Goal: Task Accomplishment & Management: Complete application form

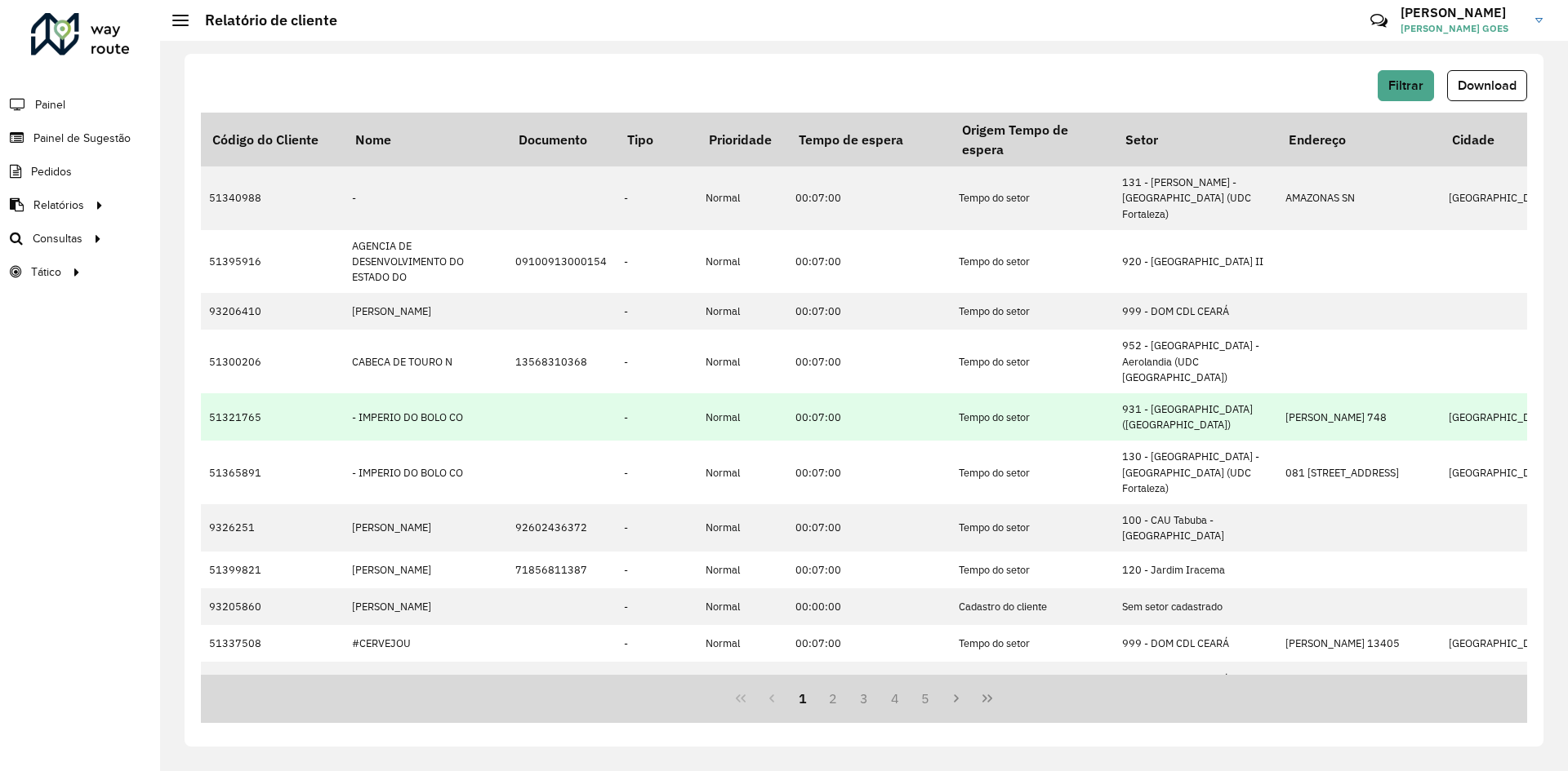
scroll to position [82, 0]
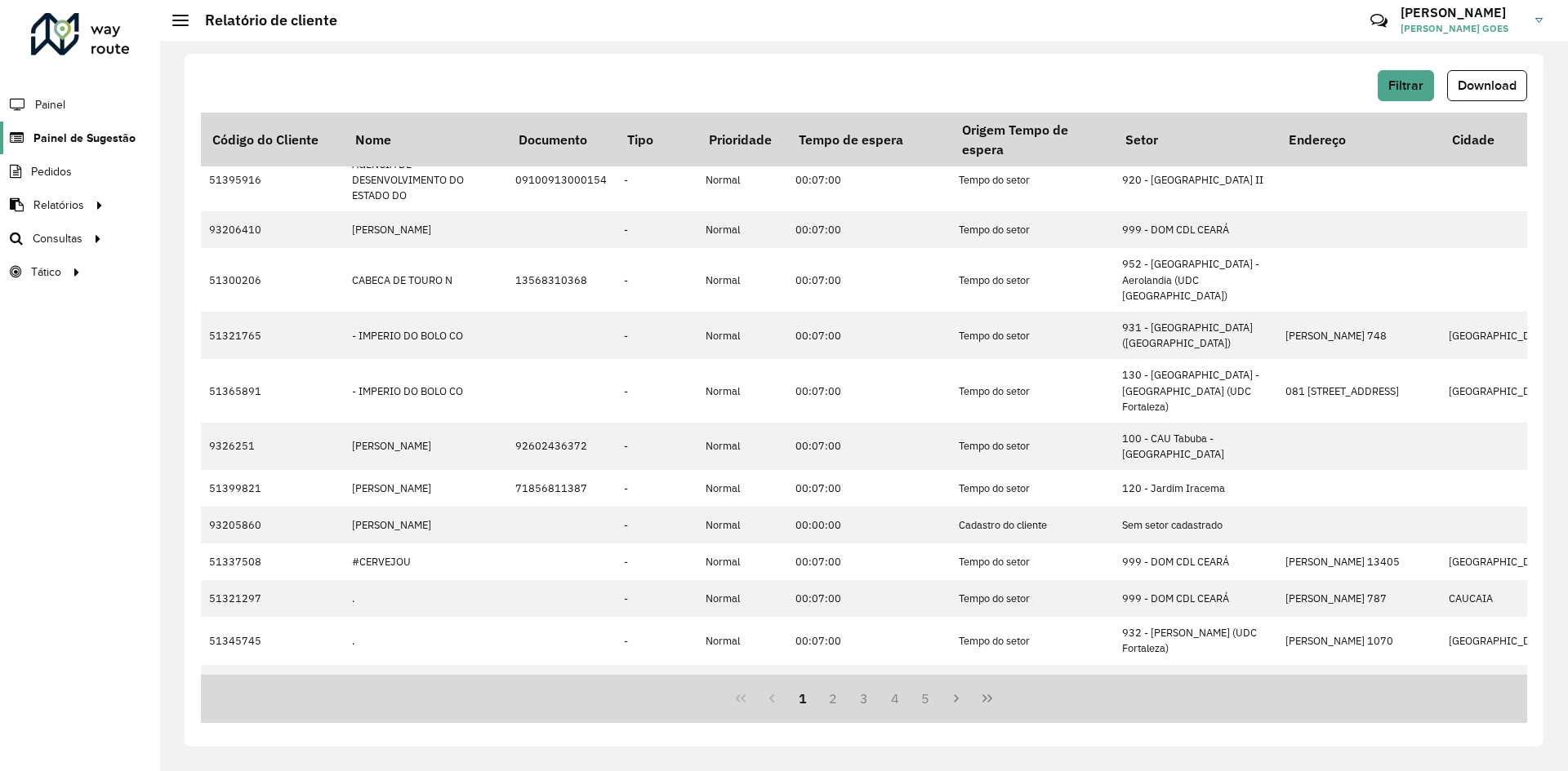
click at [120, 136] on span "Painel de Sugestão" at bounding box center [84, 139] width 102 height 17
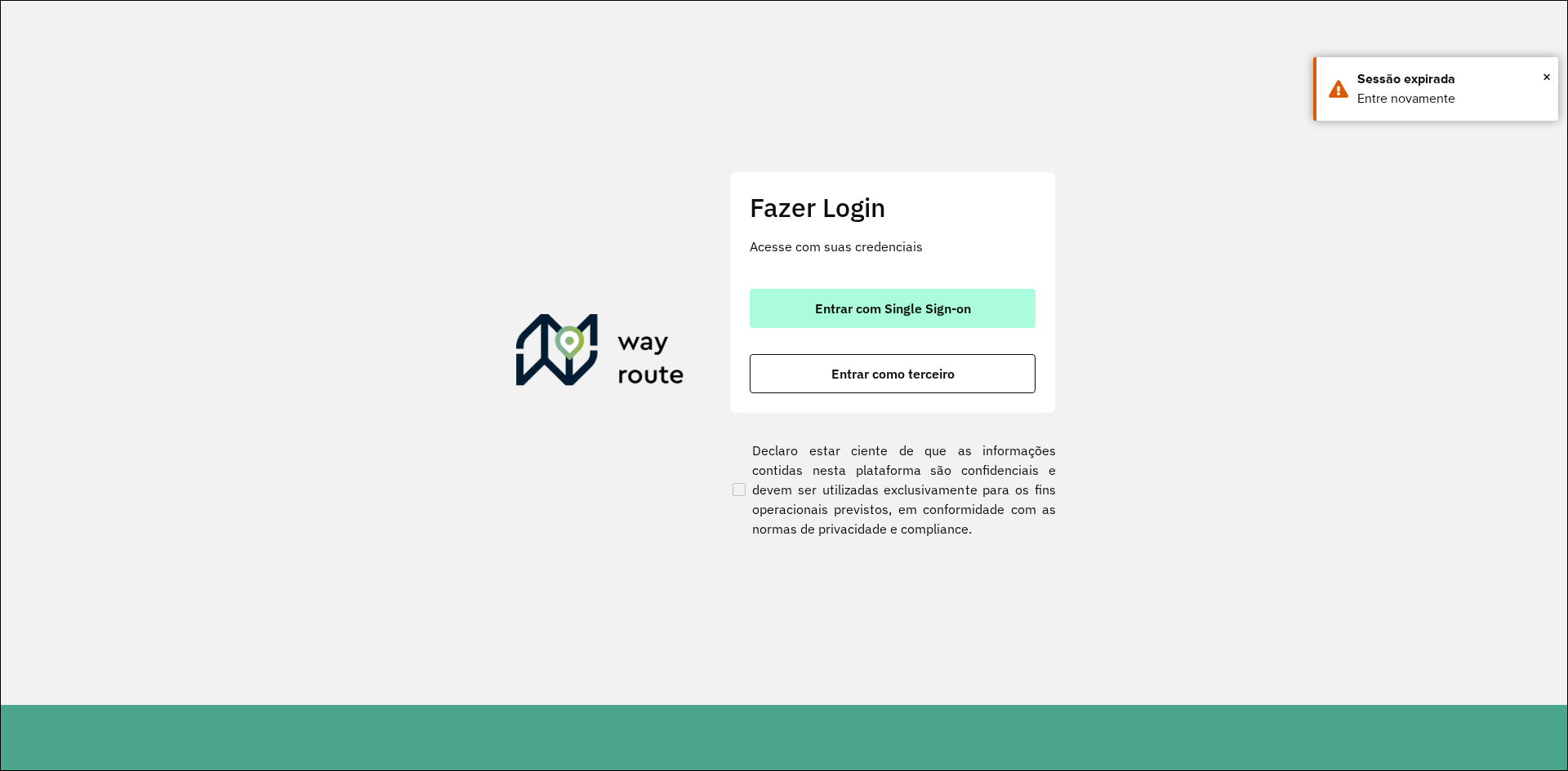
click at [938, 314] on span "Entrar com Single Sign-on" at bounding box center [892, 308] width 156 height 13
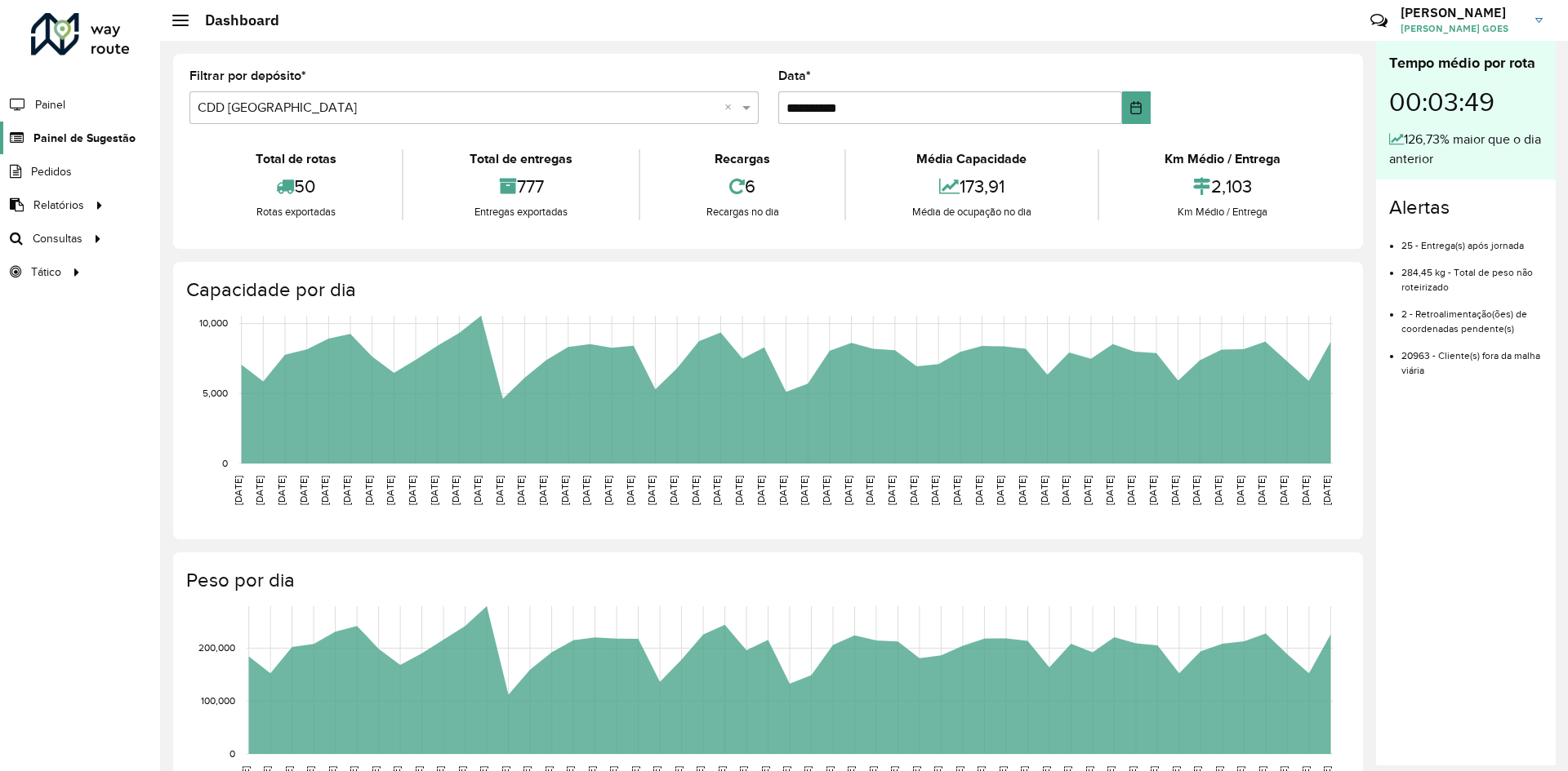
click at [108, 137] on span "Painel de Sugestão" at bounding box center [84, 139] width 102 height 17
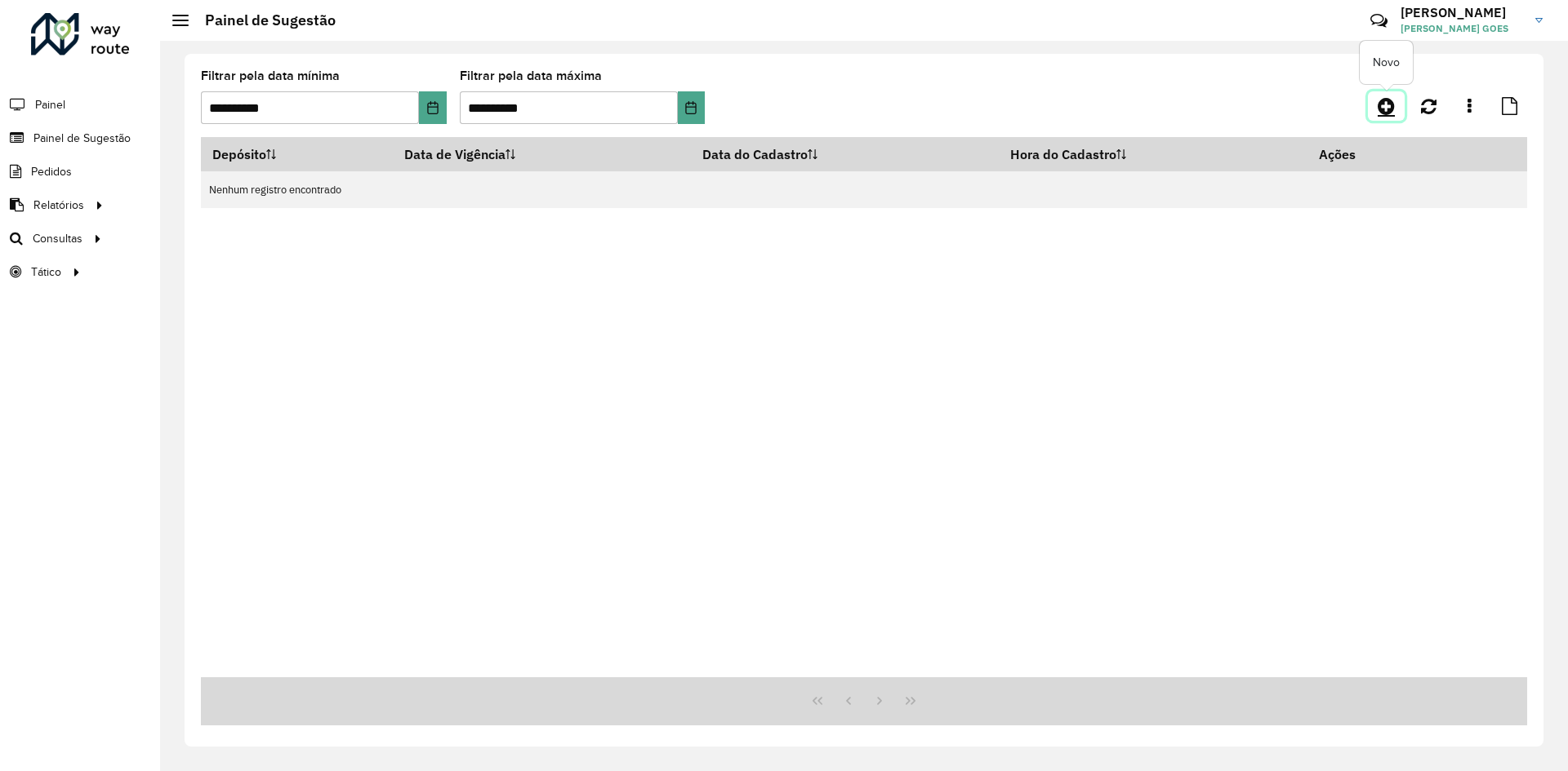
click at [1379, 111] on icon at bounding box center [1386, 106] width 17 height 20
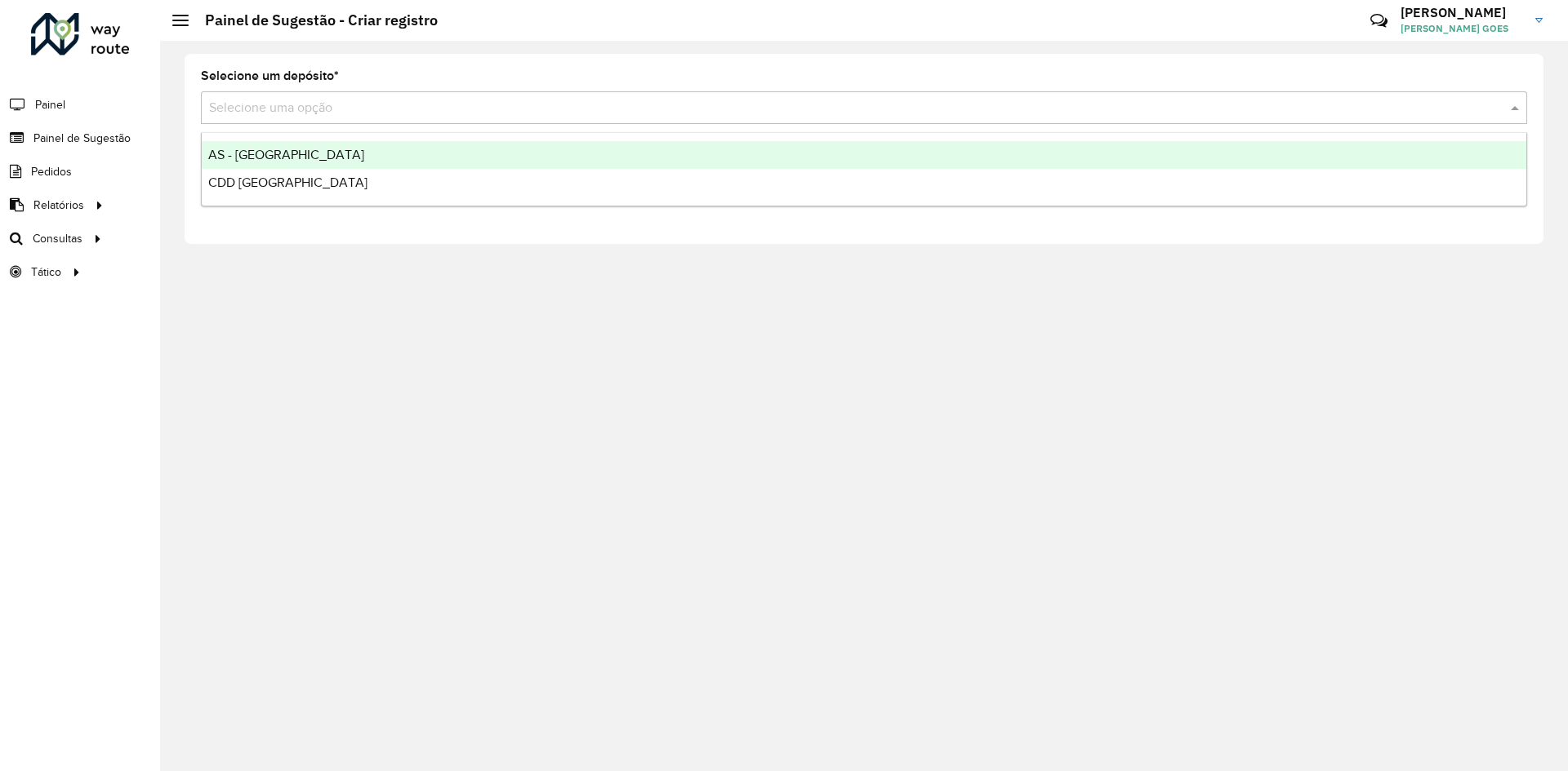
click at [302, 112] on input "text" at bounding box center [847, 108] width 1277 height 20
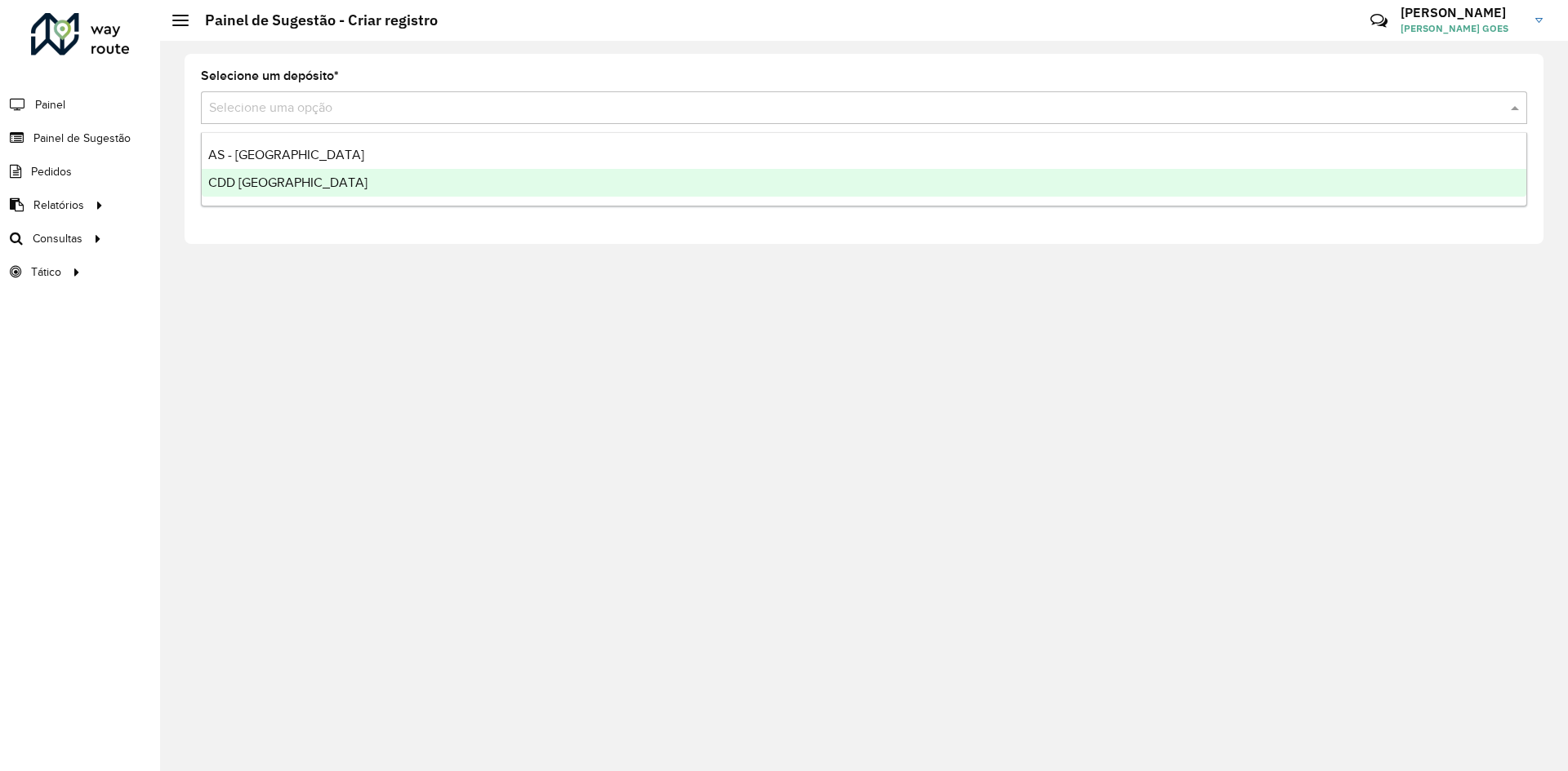
click at [301, 185] on div "CDD Fortaleza" at bounding box center [863, 183] width 1324 height 28
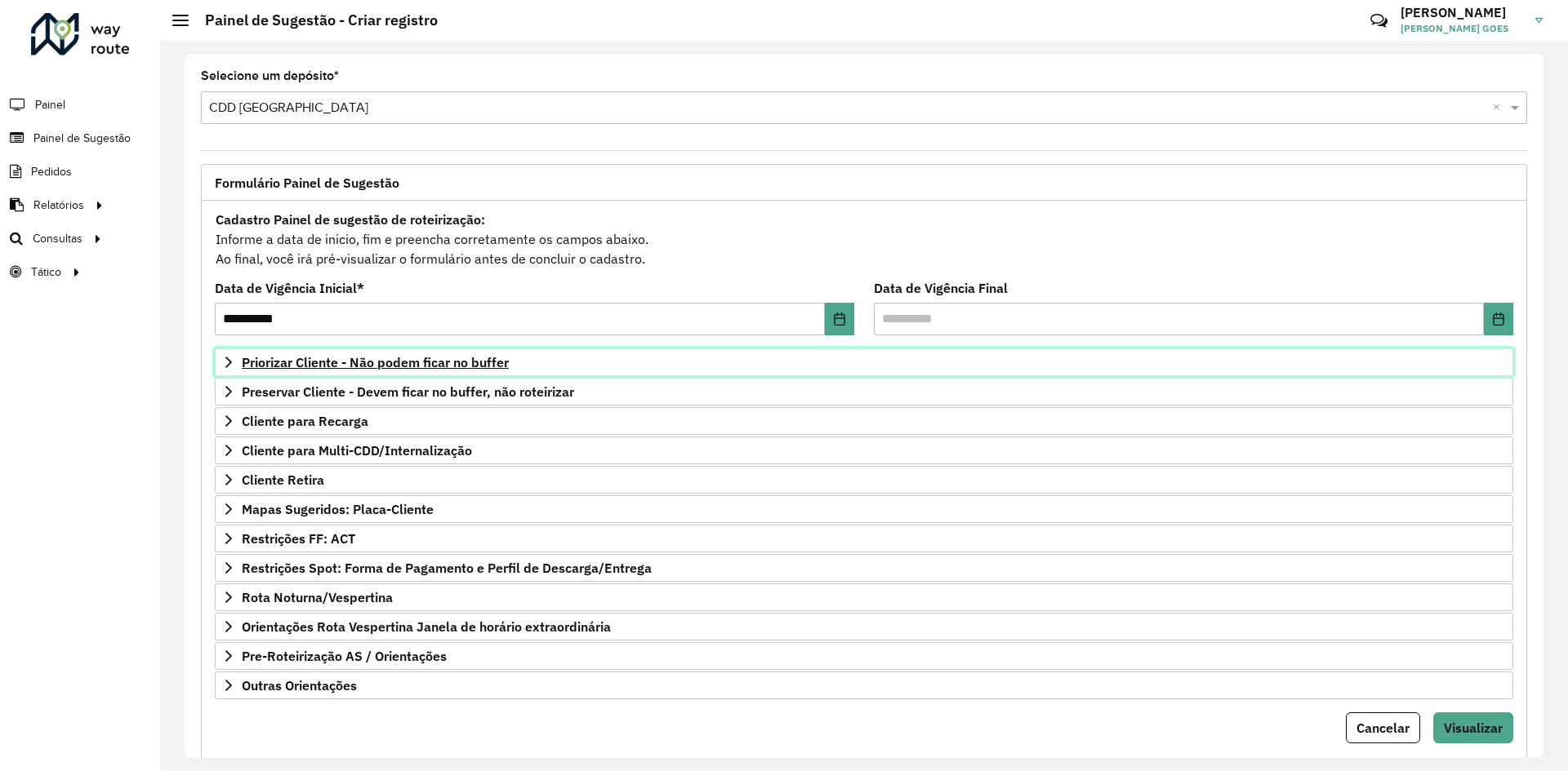
click at [422, 362] on span "Priorizar Cliente - Não podem ficar no buffer" at bounding box center [375, 363] width 267 height 13
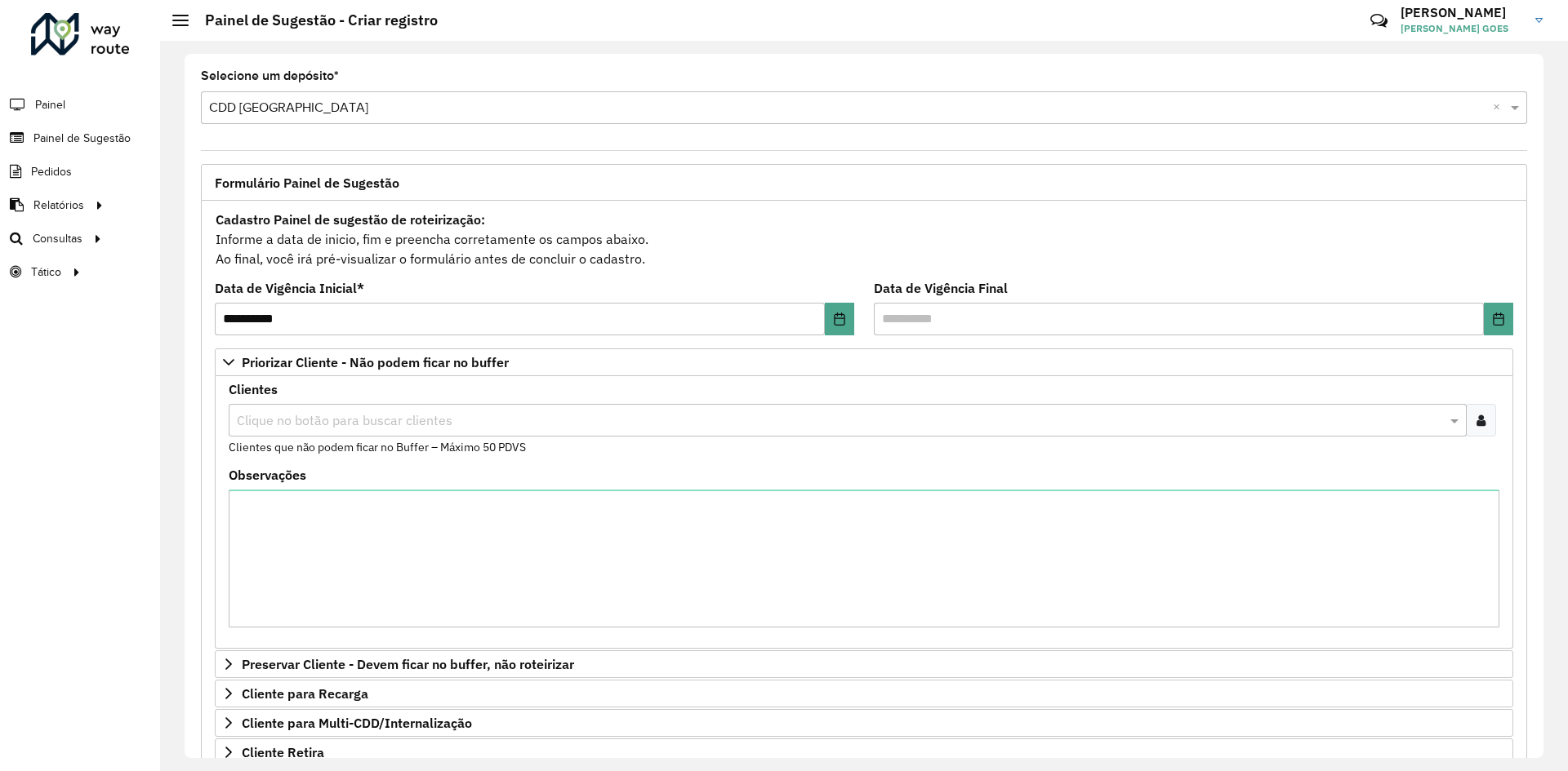
click at [361, 411] on input "text" at bounding box center [839, 421] width 1214 height 20
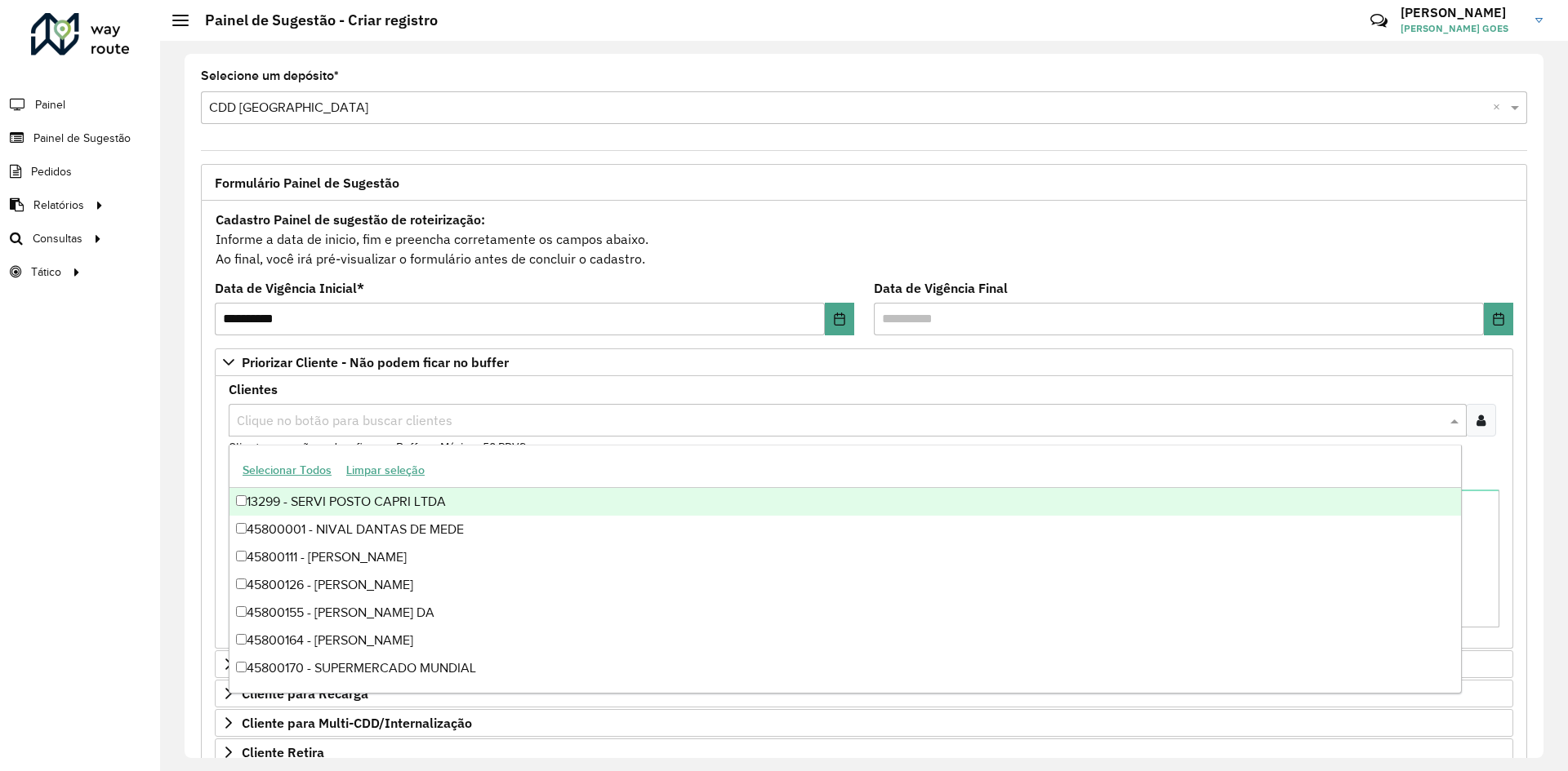
paste input "**********"
type input "**********"
click at [1476, 415] on icon at bounding box center [1481, 421] width 9 height 13
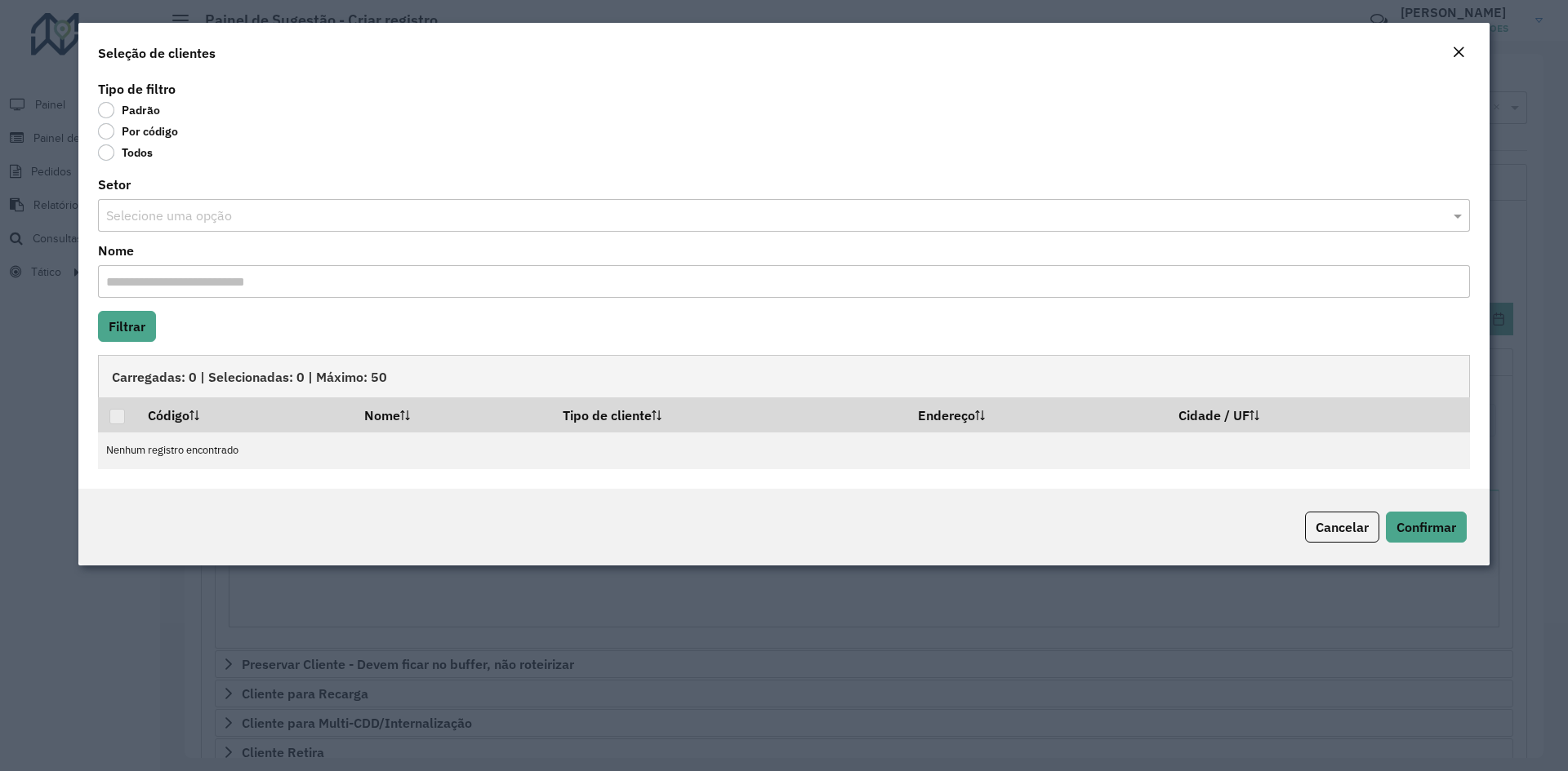
click at [127, 130] on label "Por código" at bounding box center [138, 131] width 80 height 16
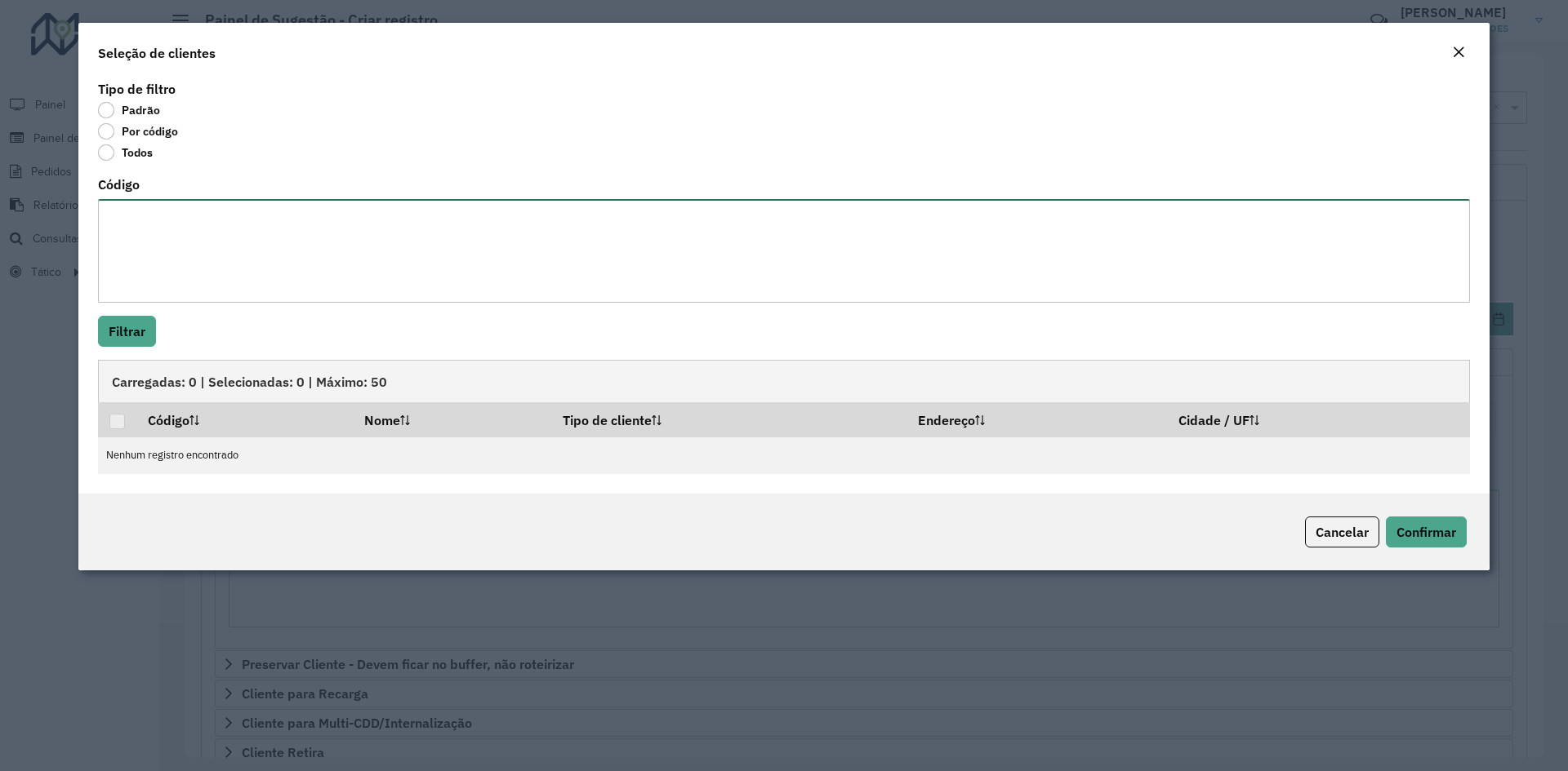
click at [173, 211] on textarea "Código" at bounding box center [784, 251] width 1372 height 104
paste textarea "***** ***** ***** ***** ***** *****"
type textarea "***** ***** ***** ***** ***** *****"
click at [127, 332] on button "Filtrar" at bounding box center [127, 331] width 58 height 31
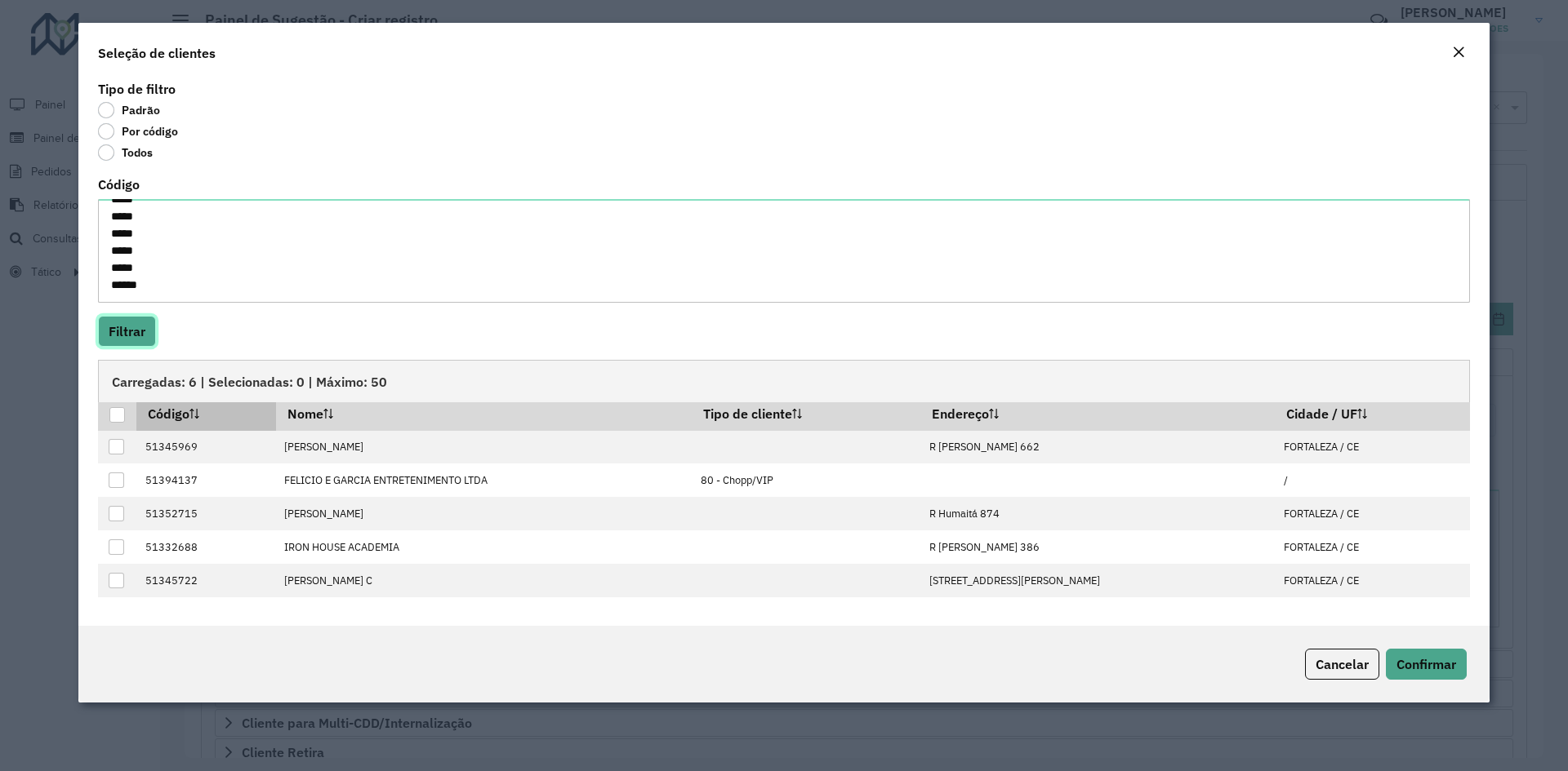
scroll to position [0, 0]
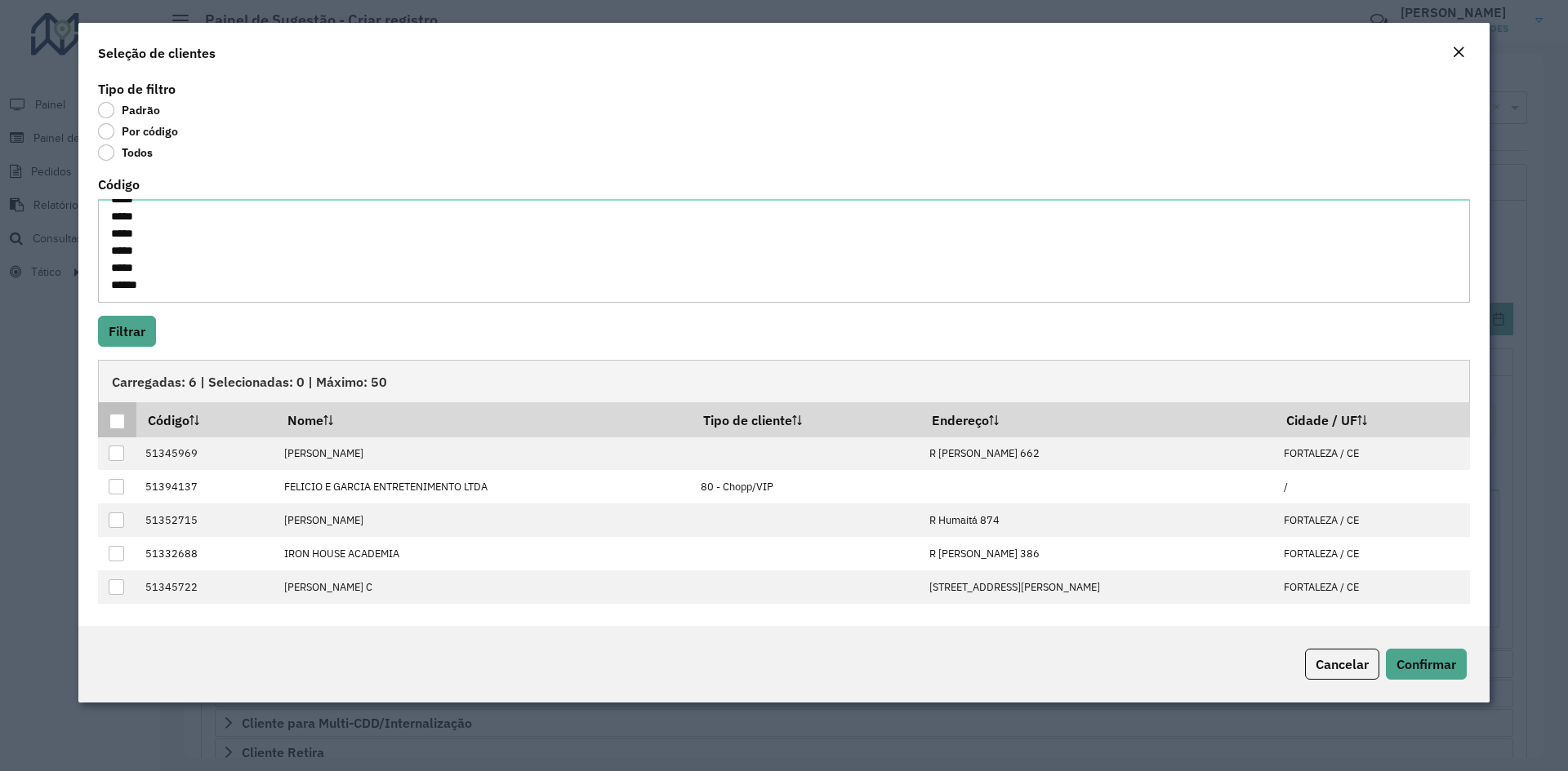
click at [114, 418] on div at bounding box center [117, 422] width 16 height 16
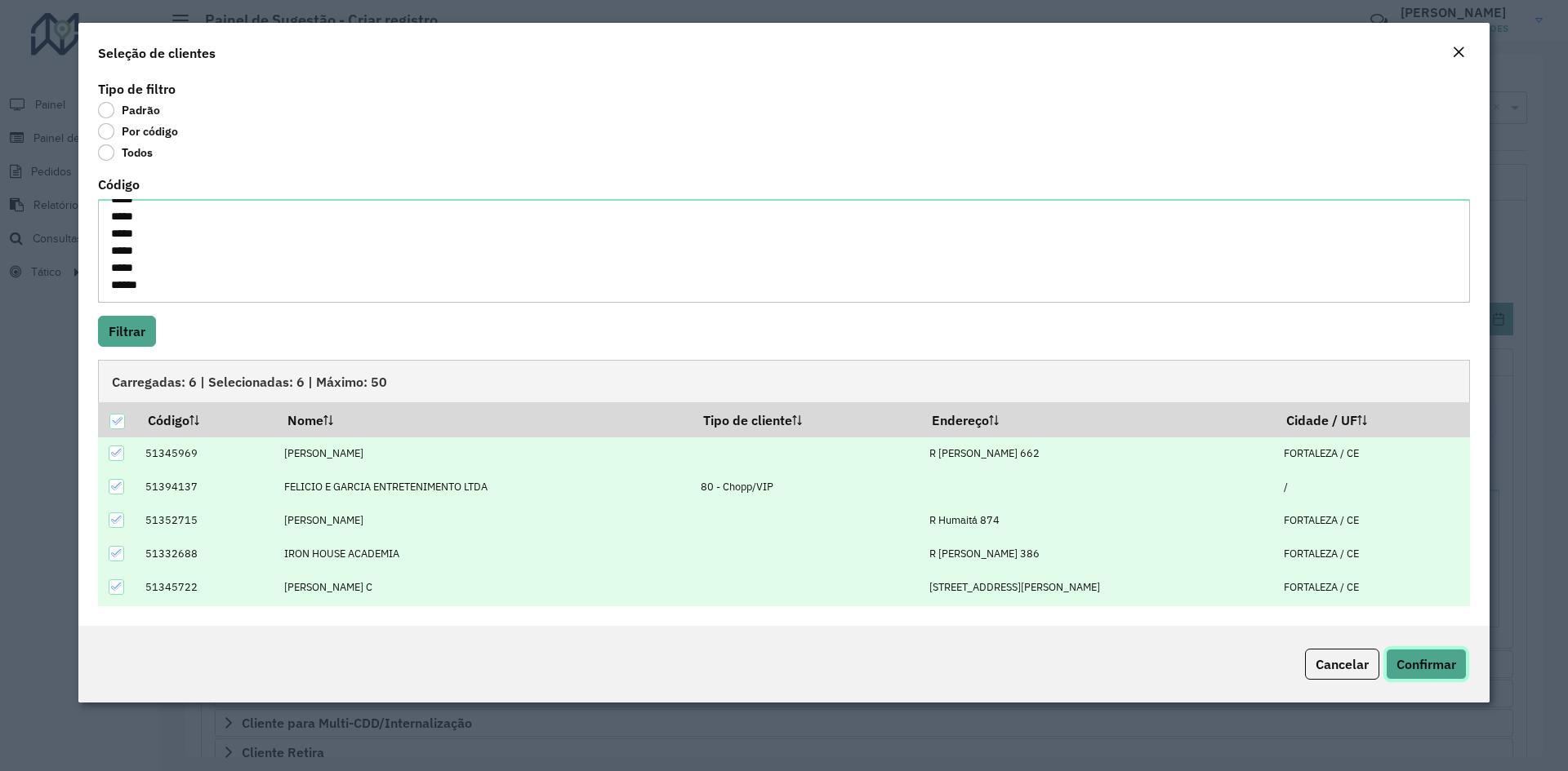
click at [1442, 660] on span "Confirmar" at bounding box center [1426, 663] width 60 height 16
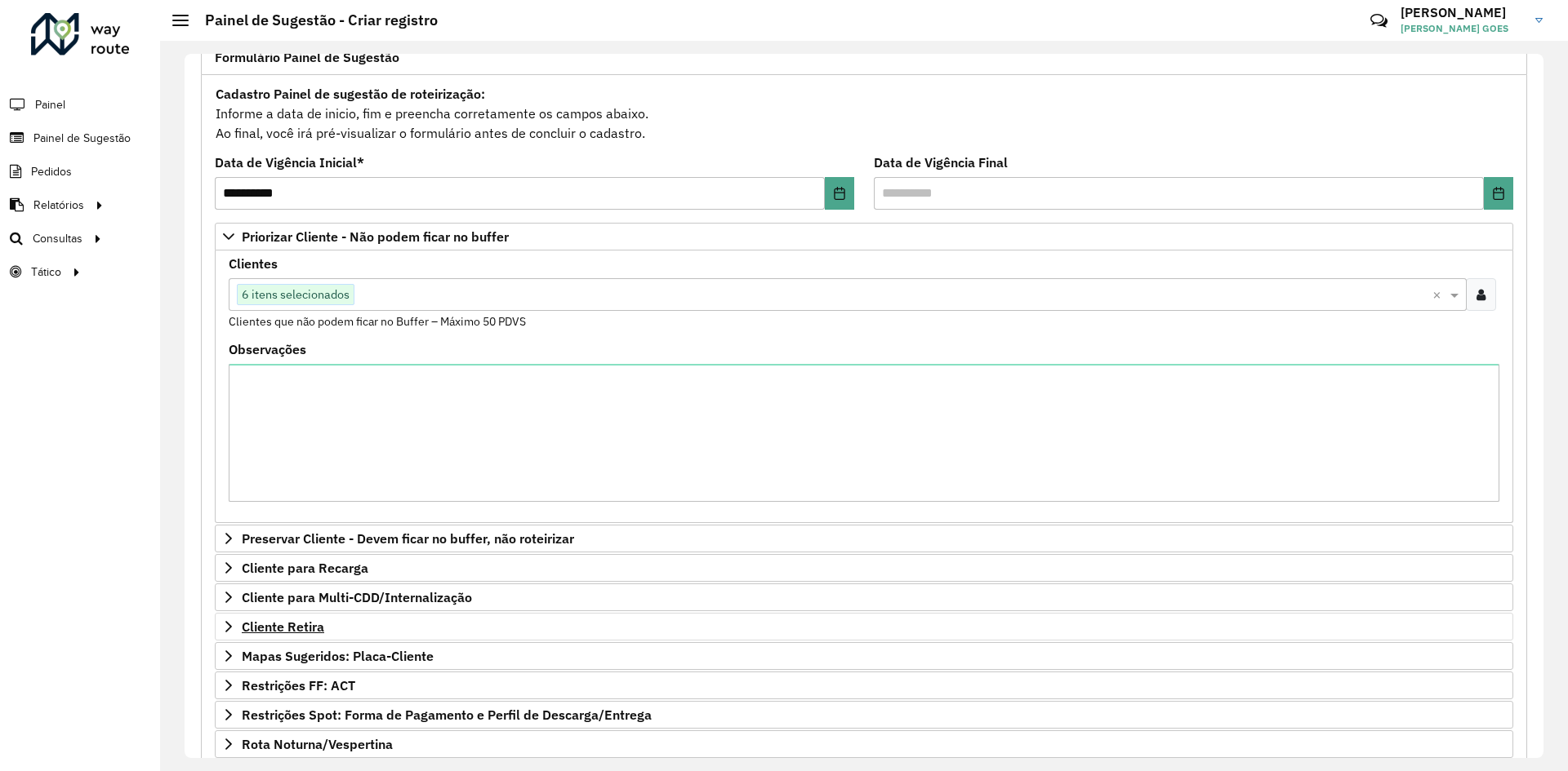
scroll to position [245, 0]
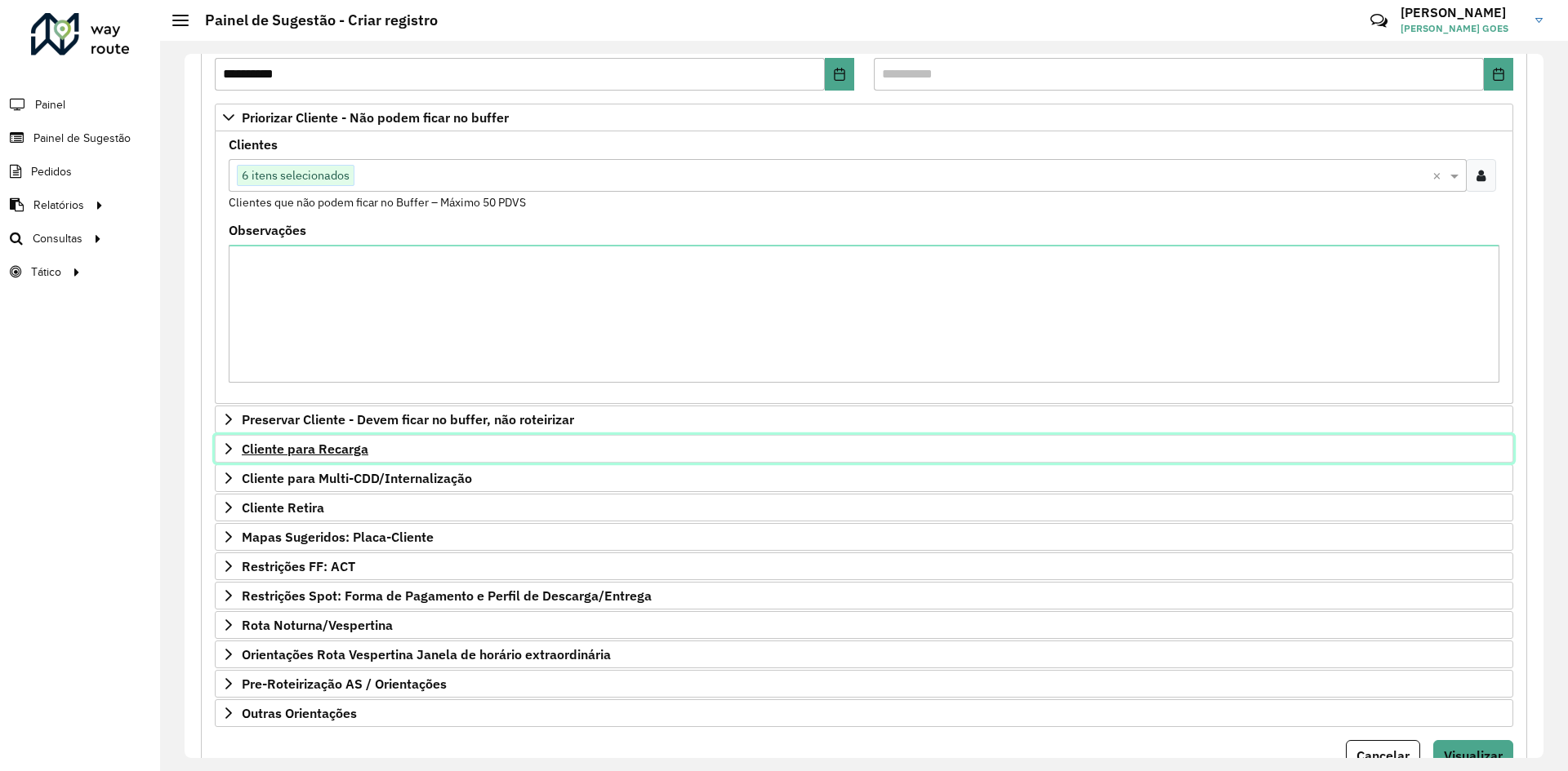
click at [366, 458] on link "Cliente para Recarga" at bounding box center [863, 449] width 1298 height 28
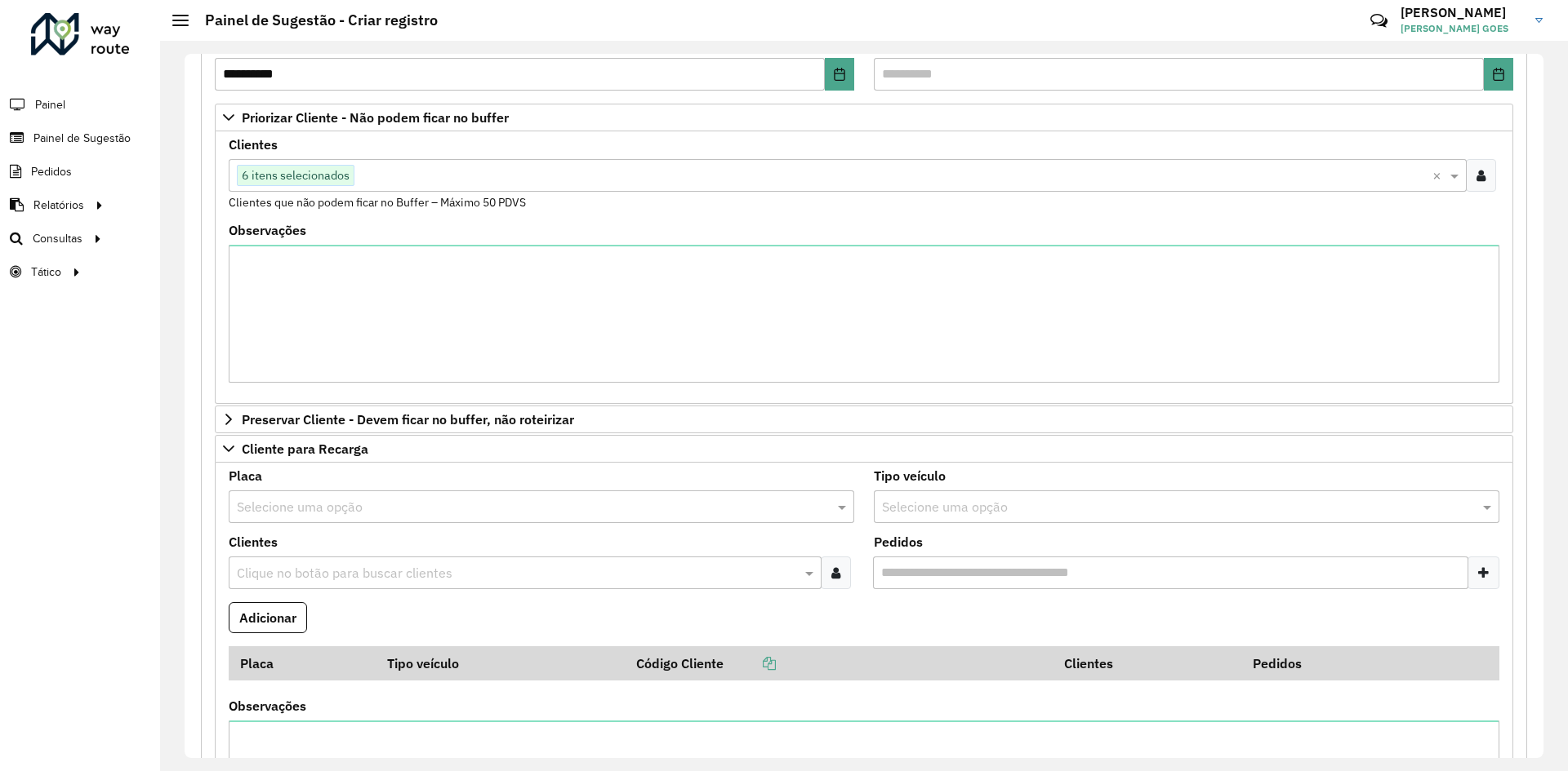
click at [386, 573] on input "text" at bounding box center [516, 573] width 568 height 20
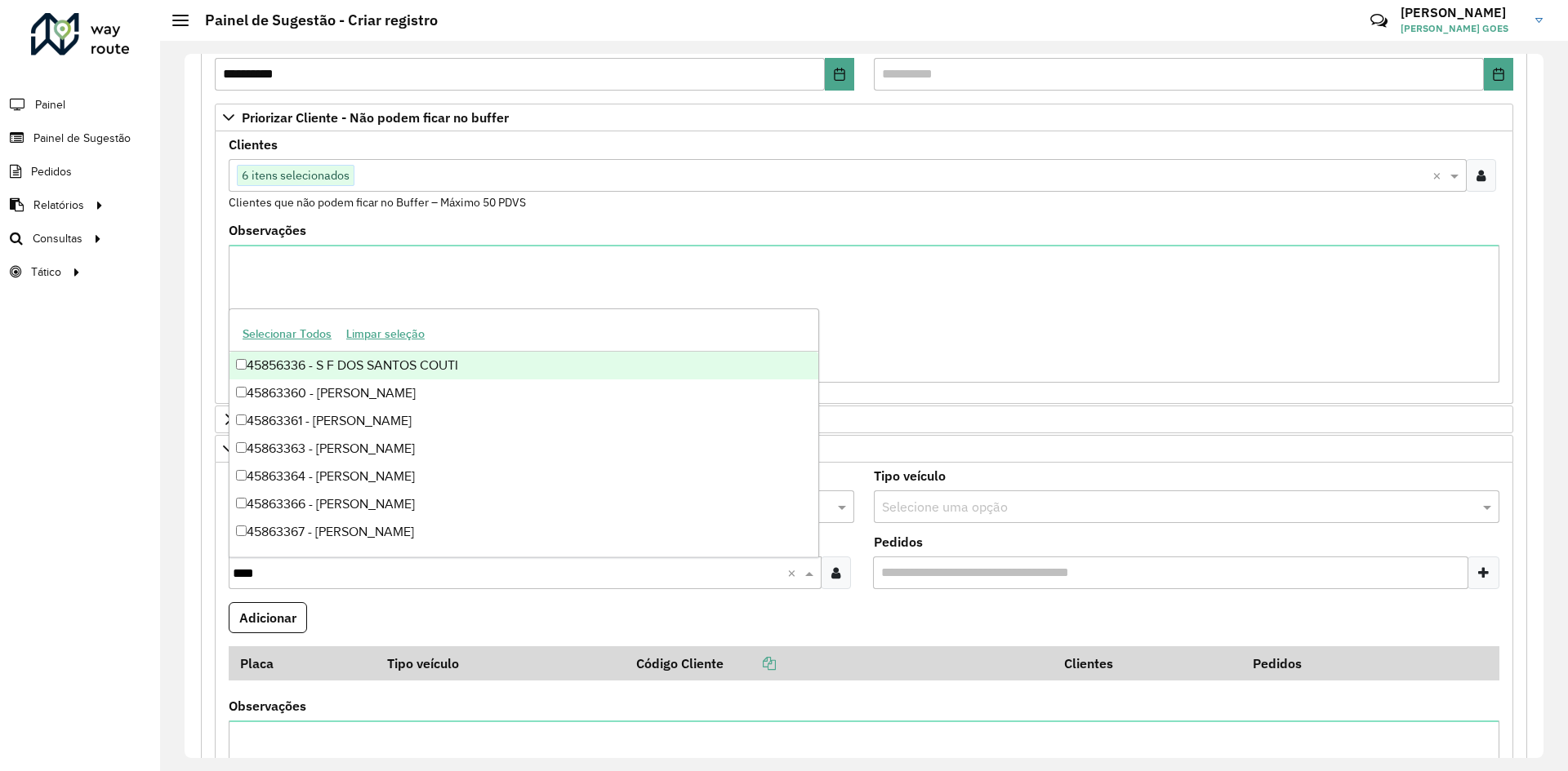
type input "*****"
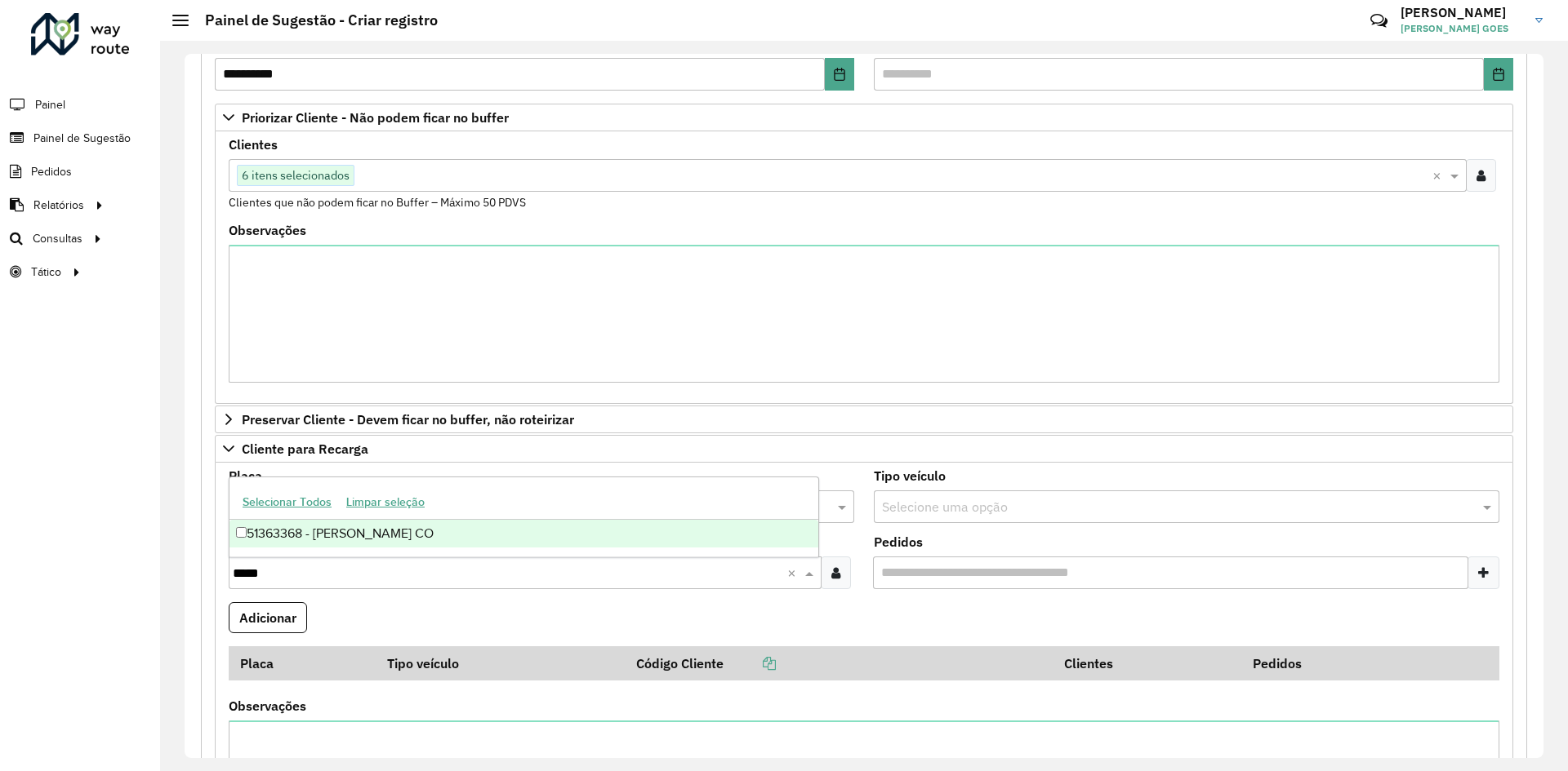
click at [435, 529] on div "51363368 - PAULO CESAR ALVES CO" at bounding box center [524, 534] width 589 height 28
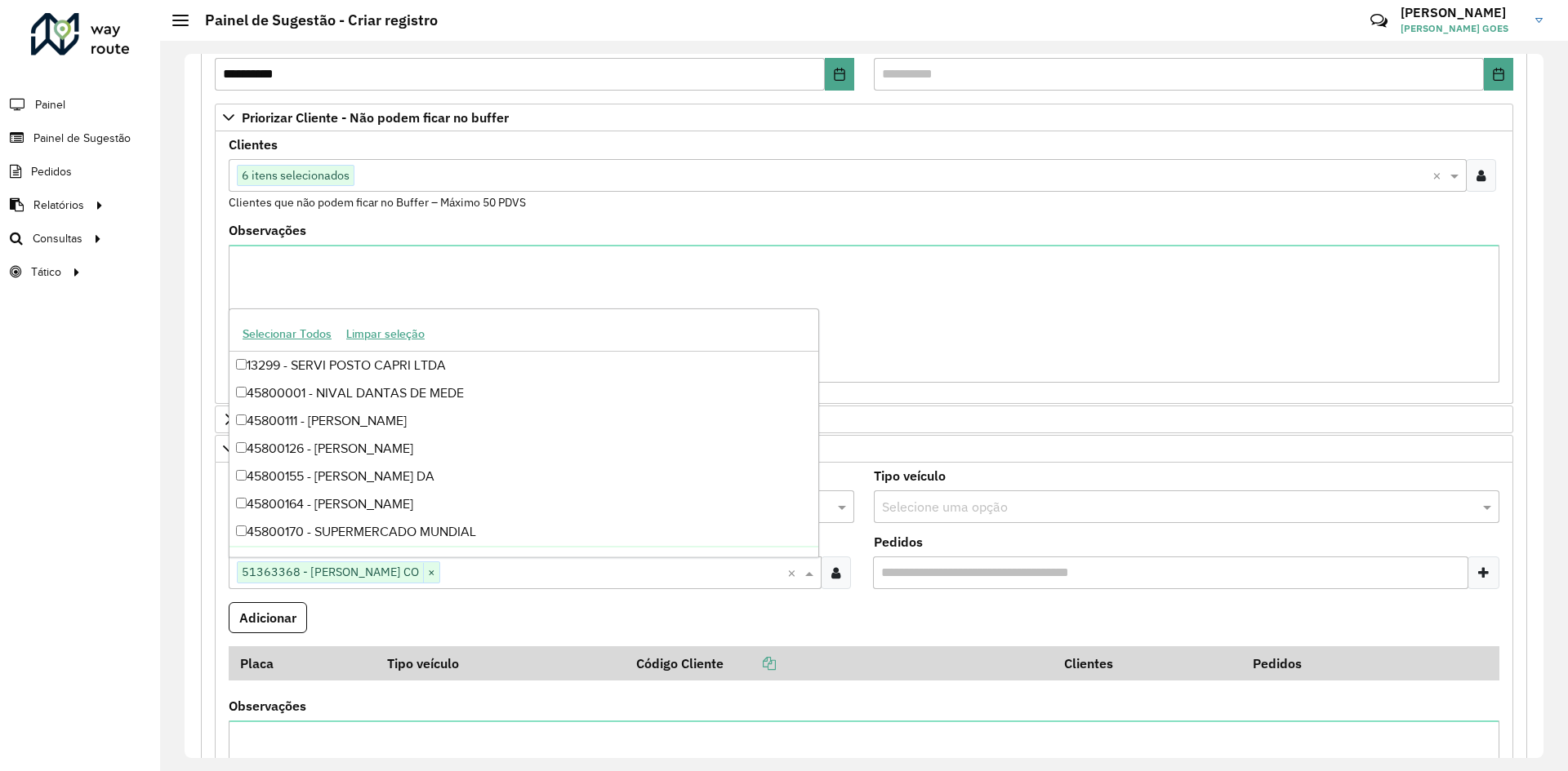
click at [390, 606] on formly-field "Adicionar" at bounding box center [863, 624] width 1290 height 44
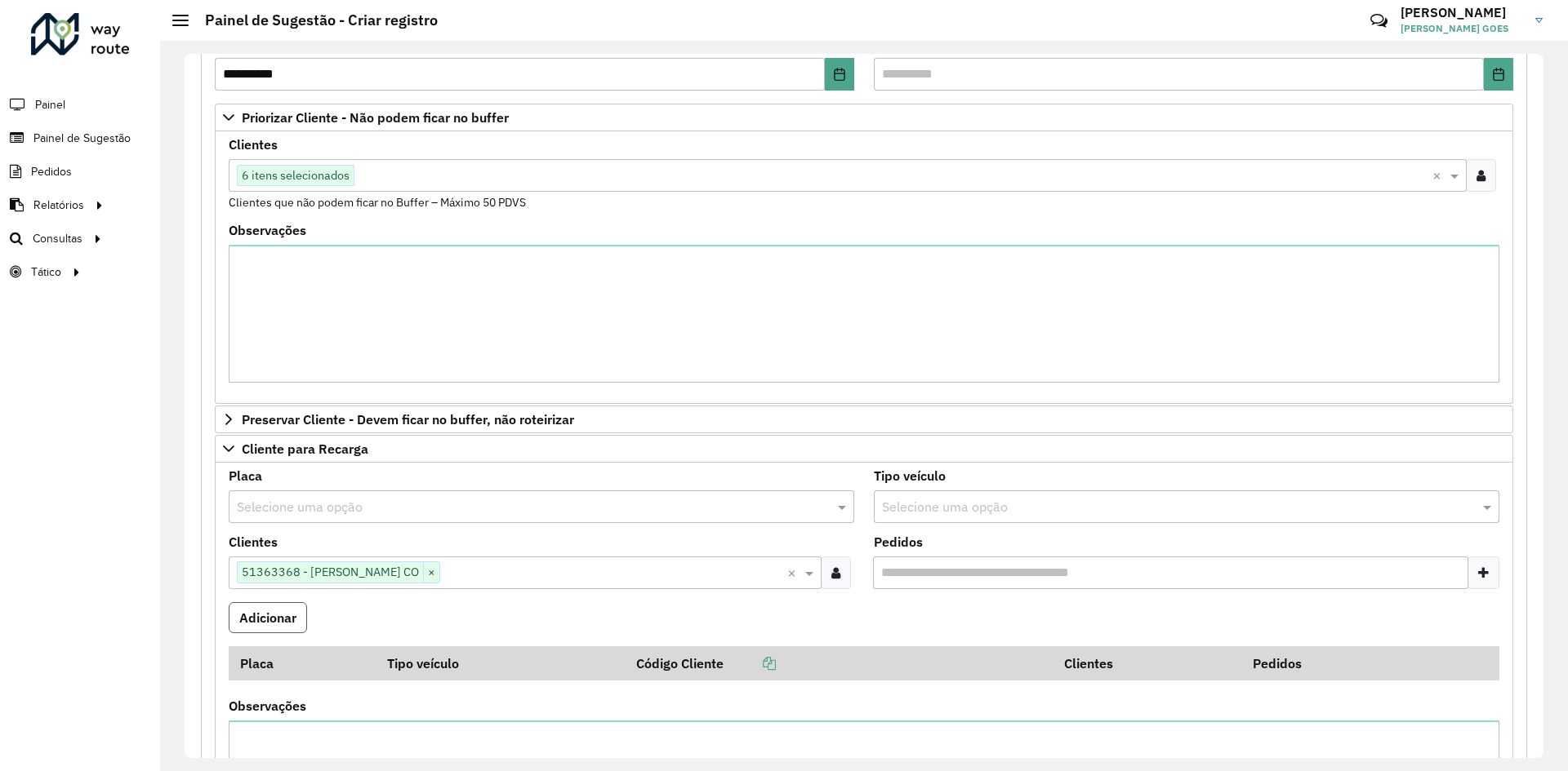
click at [276, 628] on button "Adicionar" at bounding box center [268, 617] width 79 height 31
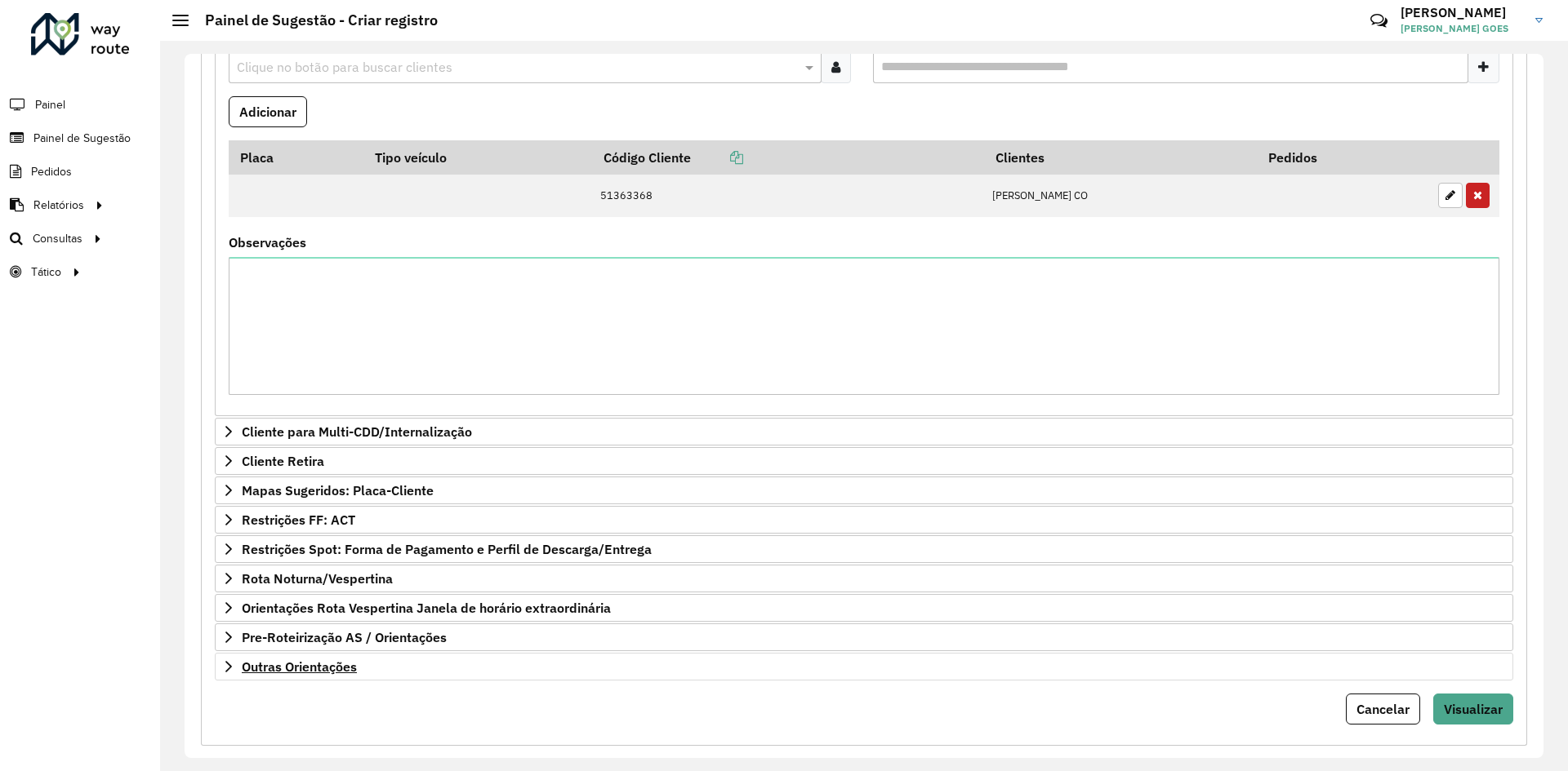
scroll to position [775, 0]
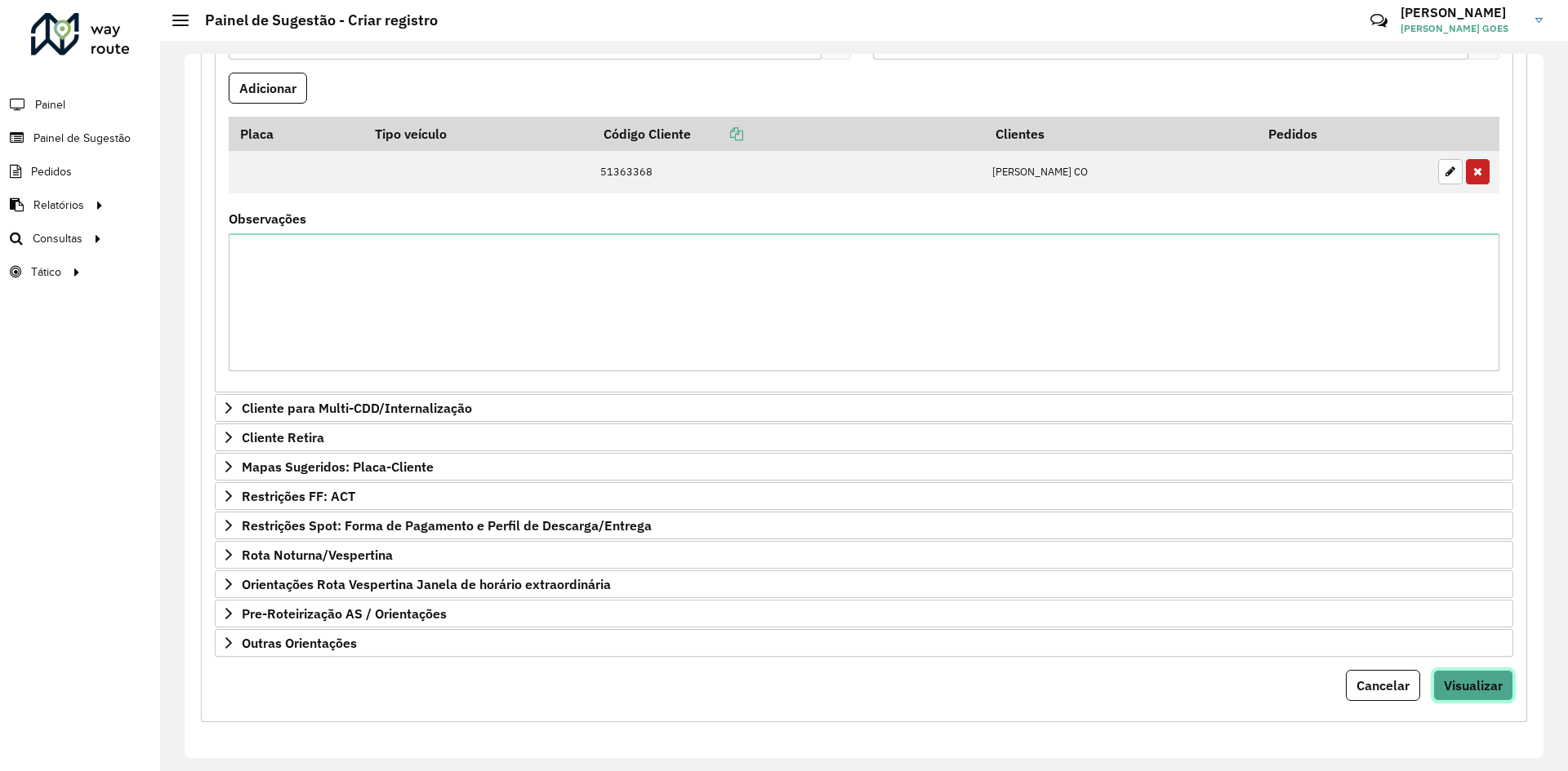
click at [1475, 685] on span "Visualizar" at bounding box center [1472, 685] width 59 height 16
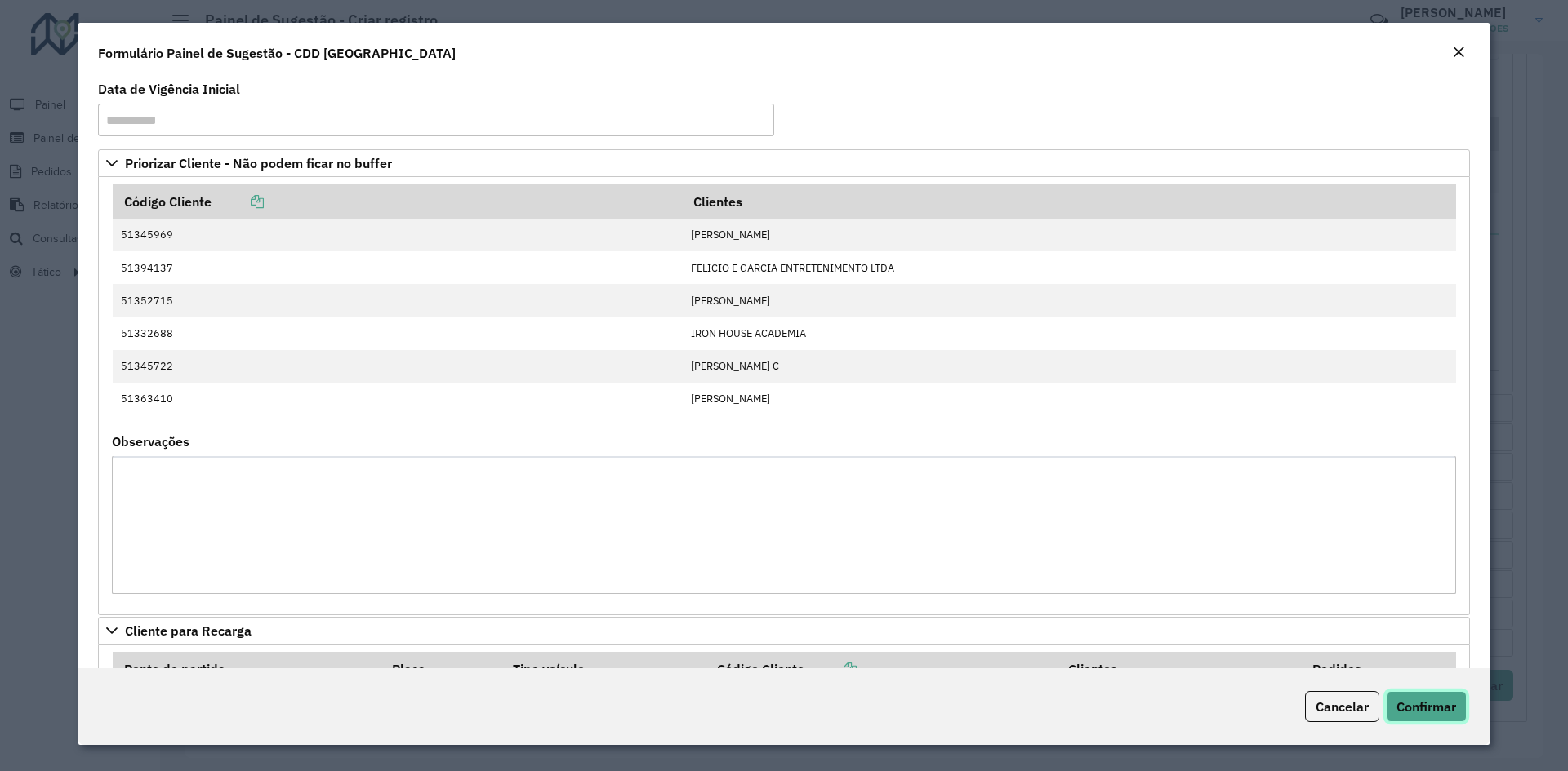
click at [1440, 716] on button "Confirmar" at bounding box center [1426, 706] width 81 height 31
